Goal: Transaction & Acquisition: Purchase product/service

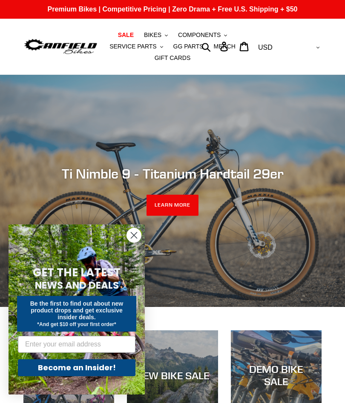
click at [157, 34] on span "BIKES" at bounding box center [152, 34] width 17 height 7
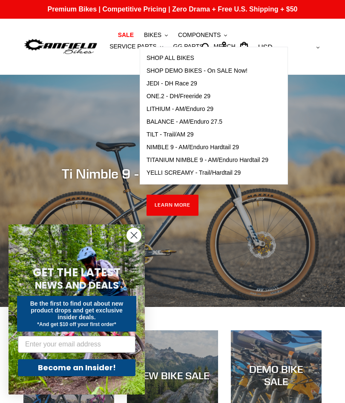
click at [161, 57] on span "SHOP ALL BIKES" at bounding box center [170, 57] width 48 height 7
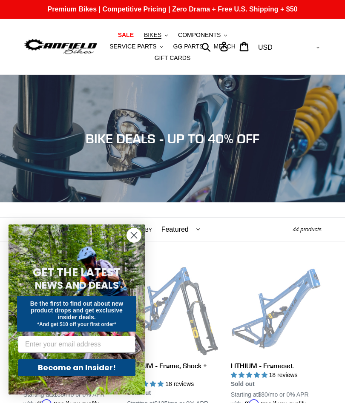
click at [135, 238] on circle "Close dialog" at bounding box center [134, 236] width 14 height 14
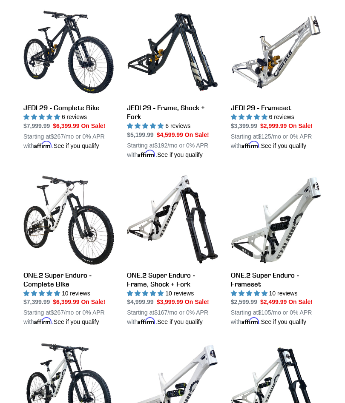
scroll to position [1085, 0]
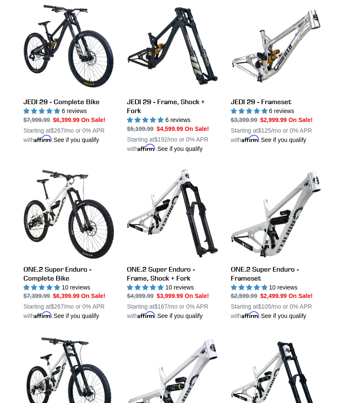
click at [46, 281] on link "ONE.2 Super Enduro - Complete Bike" at bounding box center [68, 245] width 91 height 153
click at [35, 208] on link "ONE.2 Super Enduro - Complete Bike" at bounding box center [68, 245] width 91 height 153
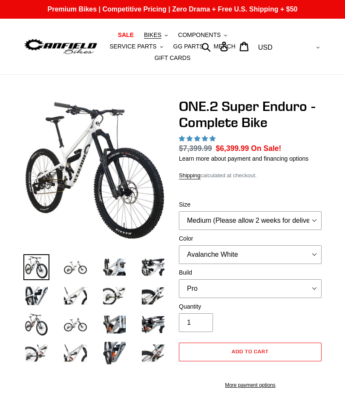
select select "highest-rating"
